Goal: Find contact information: Find contact information

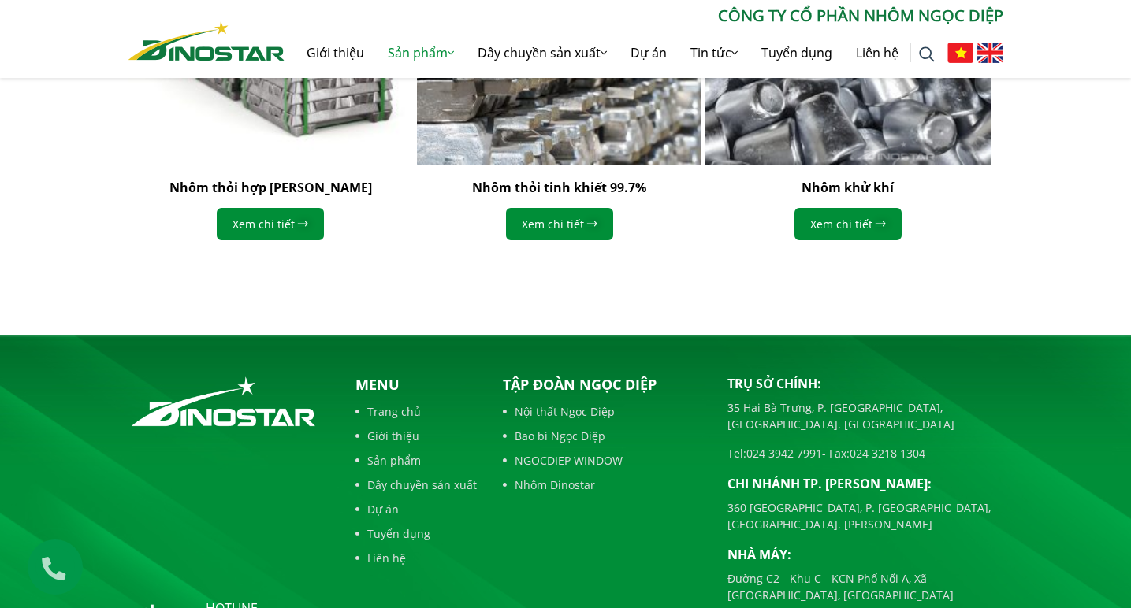
scroll to position [2279, 0]
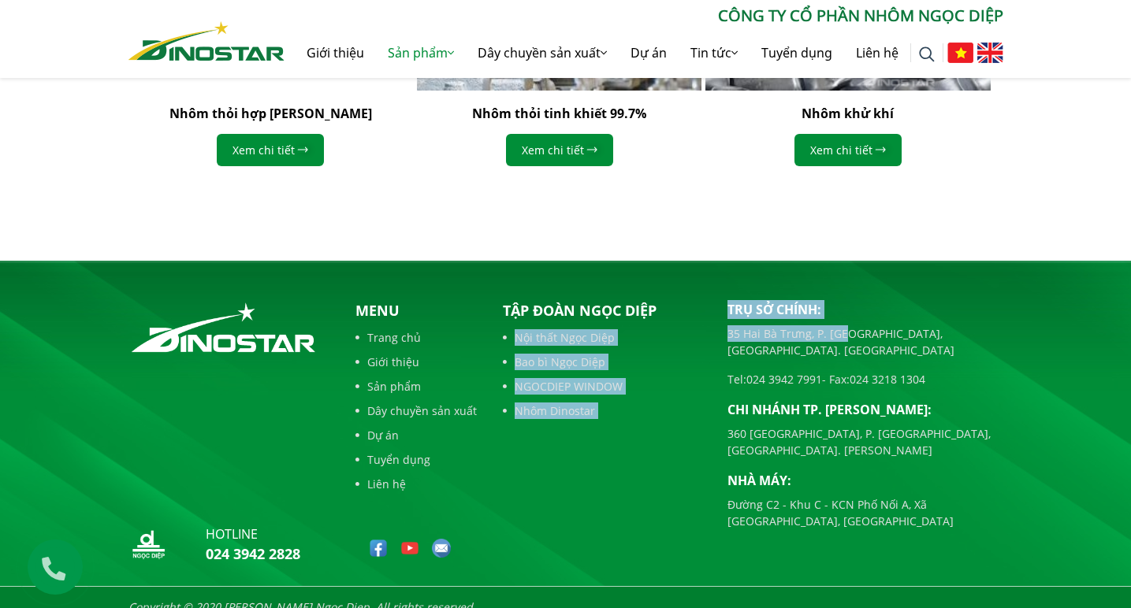
drag, startPoint x: 704, startPoint y: 314, endPoint x: 847, endPoint y: 311, distance: 142.6
click at [847, 311] on div "hotline 024 3942 2828 Menu Trang chủ Giới thiệu Sản phẩm Dây chuyền sản xuất Dự…" at bounding box center [566, 435] width 898 height 271
click at [734, 325] on p "35 Hai Bà Trưng, P. [GEOGRAPHIC_DATA], [GEOGRAPHIC_DATA]. [GEOGRAPHIC_DATA]" at bounding box center [865, 341] width 276 height 33
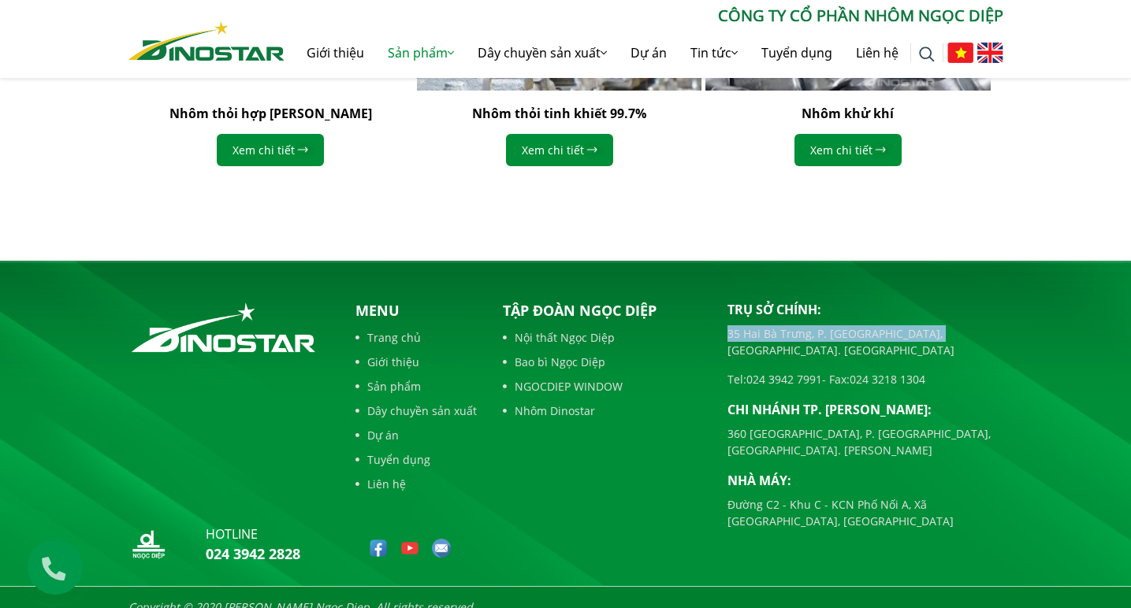
drag, startPoint x: 726, startPoint y: 316, endPoint x: 919, endPoint y: 315, distance: 193.1
click at [932, 316] on div "Trụ sở chính: [STREET_ADDRESS] [GEOGRAPHIC_DATA], [GEOGRAPHIC_DATA]. [GEOGRAPHI…" at bounding box center [865, 435] width 299 height 271
copy p "35 Hai Bà Trưng, P. [GEOGRAPHIC_DATA], [GEOGRAPHIC_DATA]. [GEOGRAPHIC_DATA]"
drag, startPoint x: 726, startPoint y: 347, endPoint x: 936, endPoint y: 339, distance: 210.5
click at [936, 339] on div "Trụ sở chính: [STREET_ADDRESS] [GEOGRAPHIC_DATA], [GEOGRAPHIC_DATA]. [GEOGRAPHI…" at bounding box center [865, 435] width 299 height 271
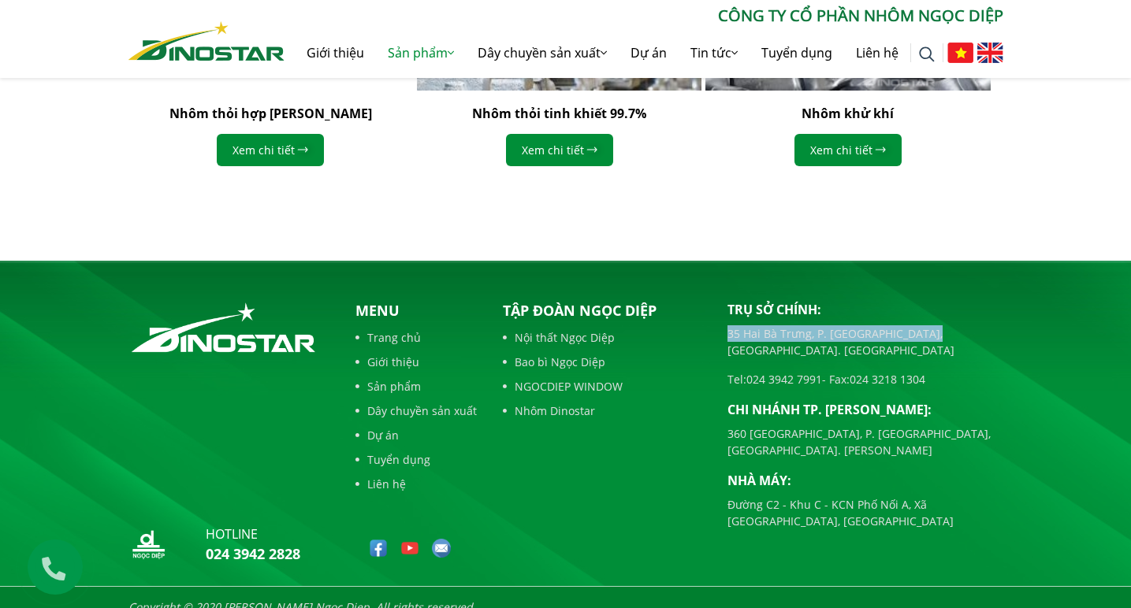
copy p "Tel: [PHONE_NUMBER] - Fax: [PHONE_NUMBER]"
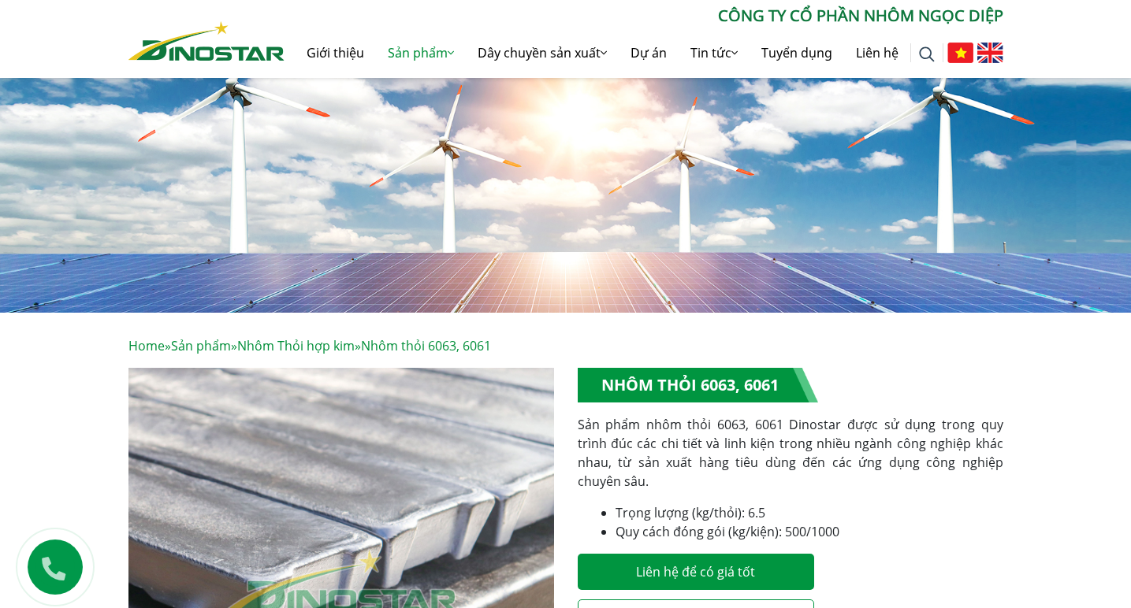
scroll to position [0, 0]
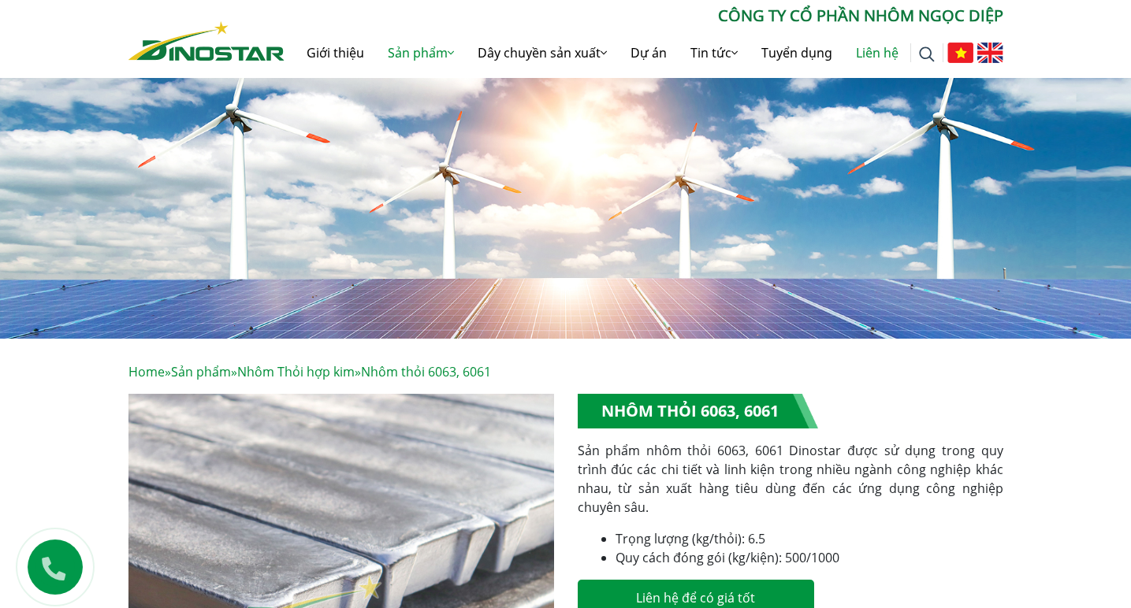
click at [878, 47] on link "Liên hệ" at bounding box center [877, 53] width 66 height 50
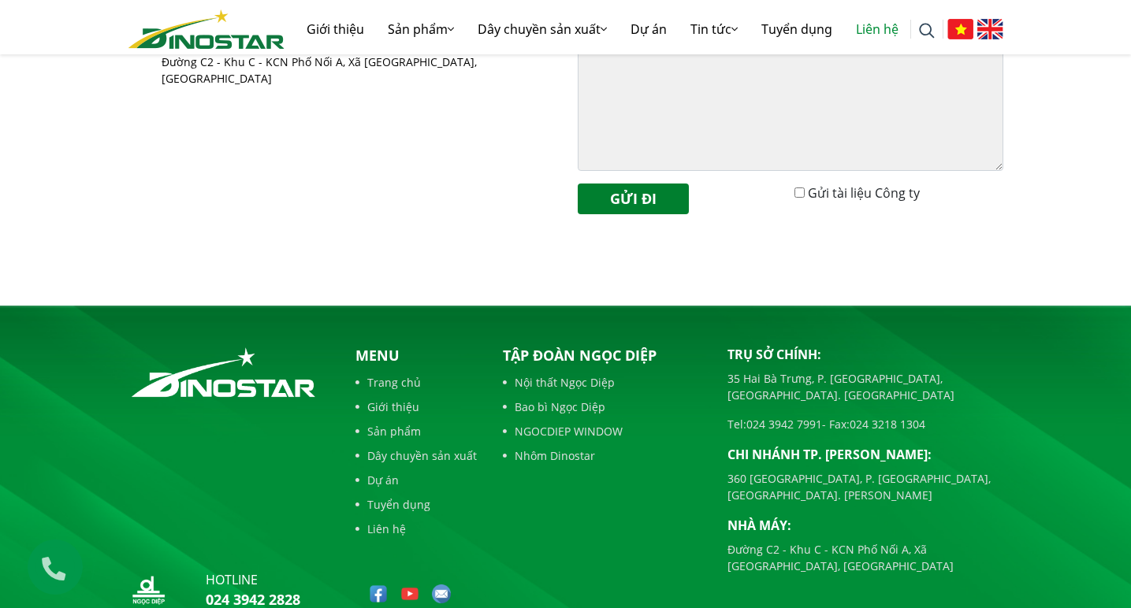
scroll to position [695, 0]
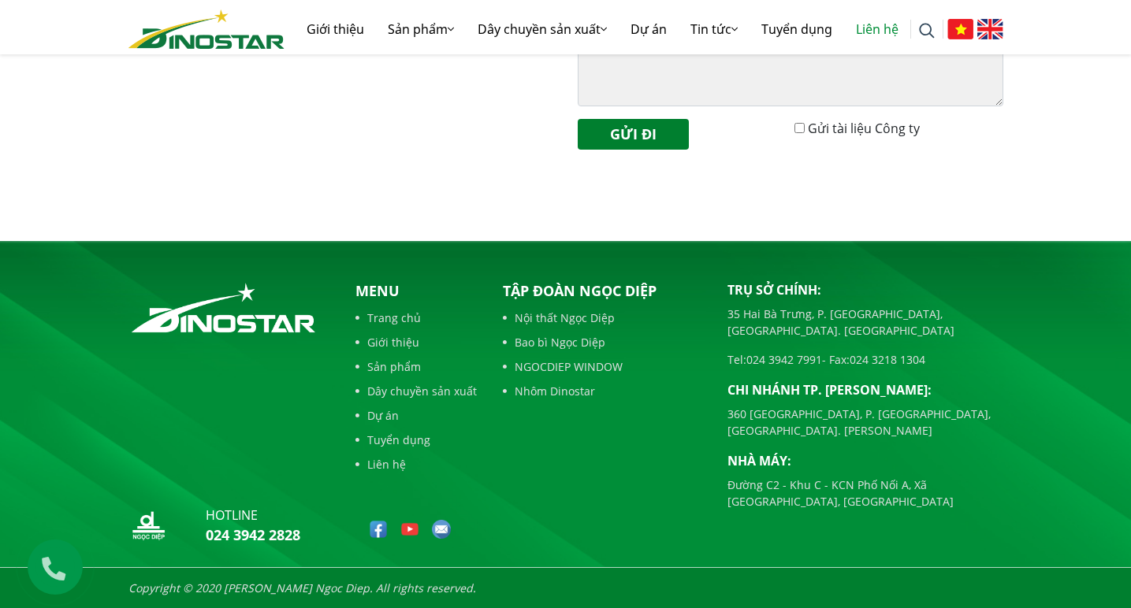
click at [568, 370] on link "NGOCDIEP WINDOW" at bounding box center [603, 367] width 201 height 17
click at [566, 396] on link "Nhôm Dinostar" at bounding box center [603, 391] width 201 height 17
